Goal: Information Seeking & Learning: Learn about a topic

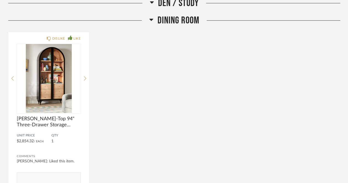
scroll to position [1502, 0]
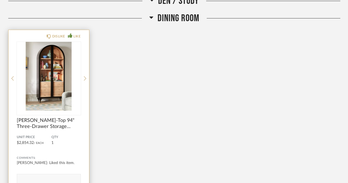
click at [53, 76] on img "0" at bounding box center [49, 76] width 64 height 69
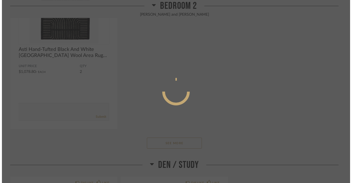
scroll to position [0, 0]
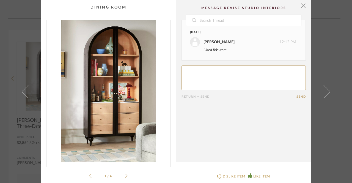
click at [125, 175] on icon at bounding box center [126, 175] width 2 height 5
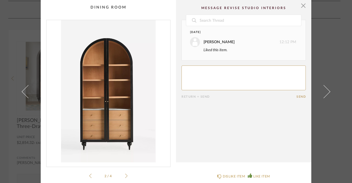
click at [125, 175] on icon at bounding box center [126, 175] width 2 height 5
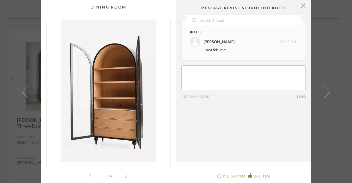
click at [125, 175] on icon at bounding box center [126, 175] width 2 height 5
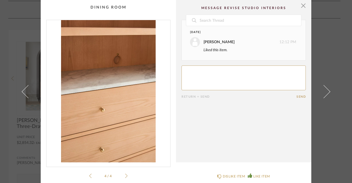
click at [85, 177] on div "4 / 4" at bounding box center [108, 99] width 124 height 159
click at [86, 175] on div "4 / 4" at bounding box center [108, 99] width 124 height 159
click at [89, 174] on icon at bounding box center [90, 175] width 2 height 4
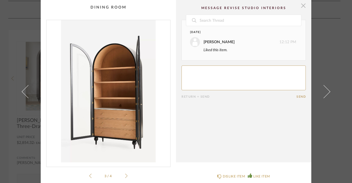
click at [301, 5] on span "button" at bounding box center [303, 5] width 11 height 11
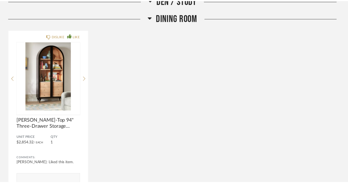
scroll to position [1502, 0]
